Goal: Find contact information: Find contact information

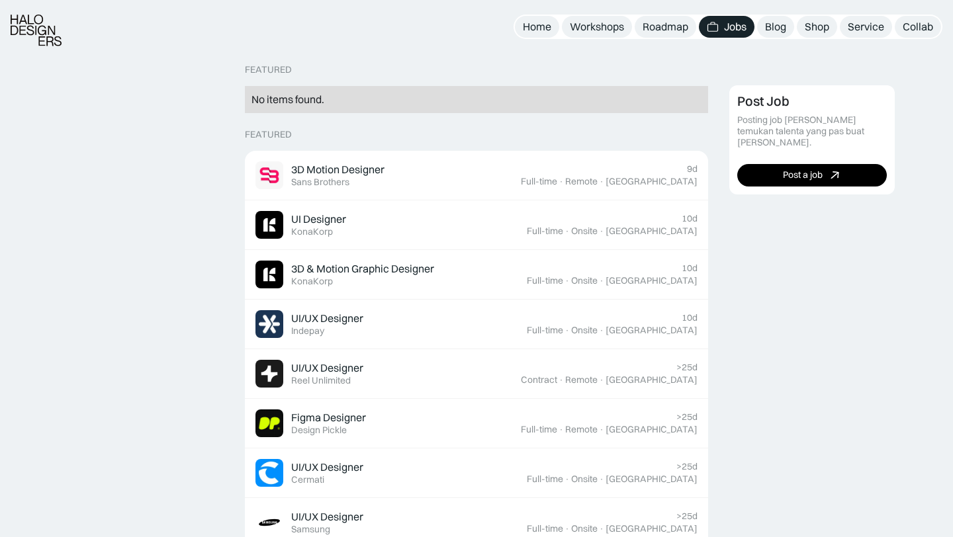
scroll to position [298, 0]
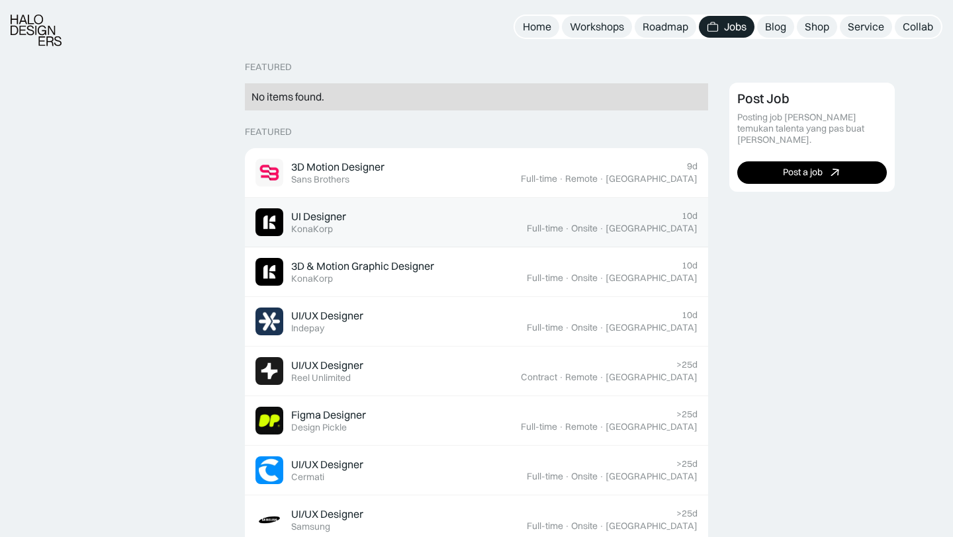
click at [331, 218] on div "UI Designer" at bounding box center [318, 217] width 55 height 14
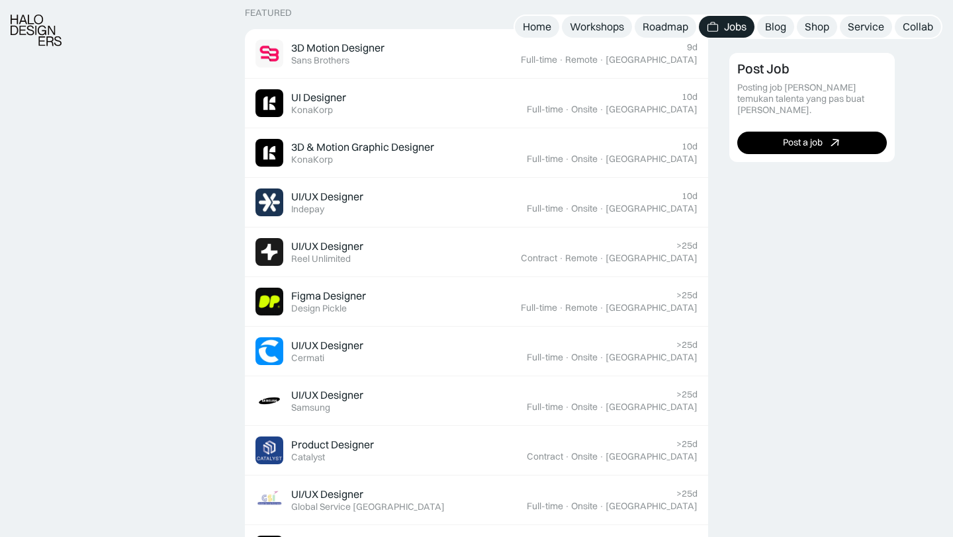
scroll to position [422, 0]
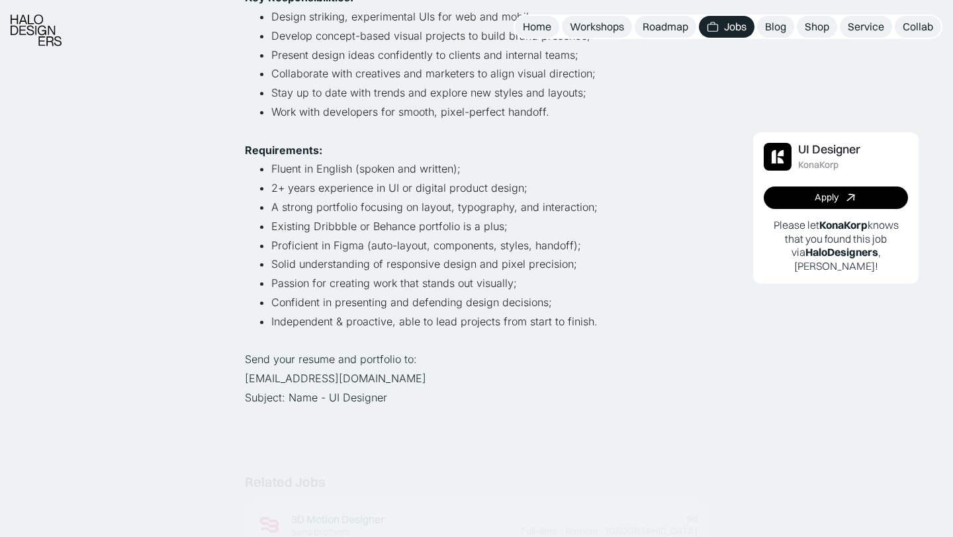
scroll to position [400, 0]
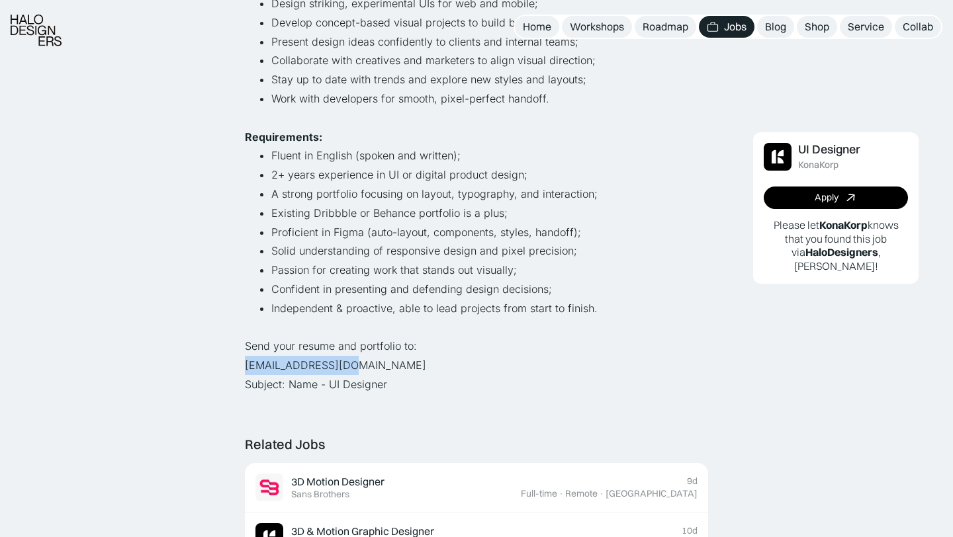
drag, startPoint x: 349, startPoint y: 366, endPoint x: 246, endPoint y: 365, distance: 103.9
click at [246, 365] on p "Send your resume and portfolio to: [EMAIL_ADDRESS][DOMAIN_NAME] Subject: Name -…" at bounding box center [476, 365] width 463 height 57
copy p "[EMAIL_ADDRESS][DOMAIN_NAME]"
click at [677, 282] on li "Confident in presenting and defending design decisions;" at bounding box center [489, 289] width 437 height 19
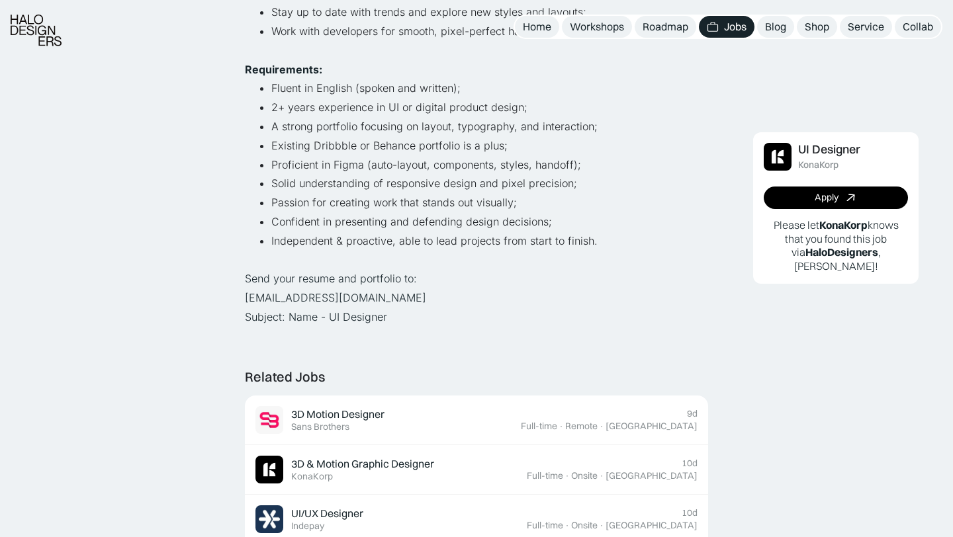
scroll to position [471, 0]
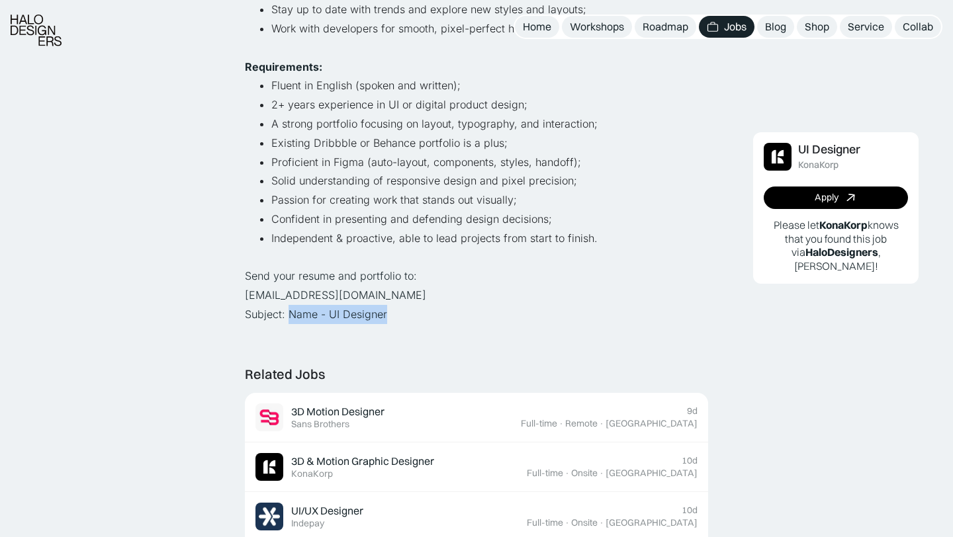
drag, startPoint x: 396, startPoint y: 314, endPoint x: 291, endPoint y: 314, distance: 105.9
click at [291, 314] on p "Send your resume and portfolio to: [EMAIL_ADDRESS][DOMAIN_NAME] Subject: Name -…" at bounding box center [476, 295] width 463 height 57
copy p "Name - UI Designer"
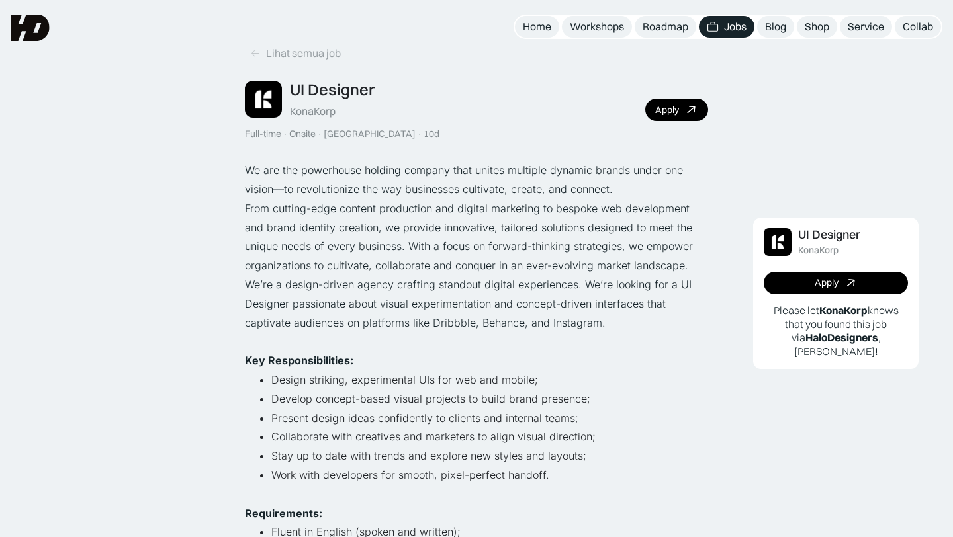
scroll to position [17, 0]
